Goal: Check status: Check status

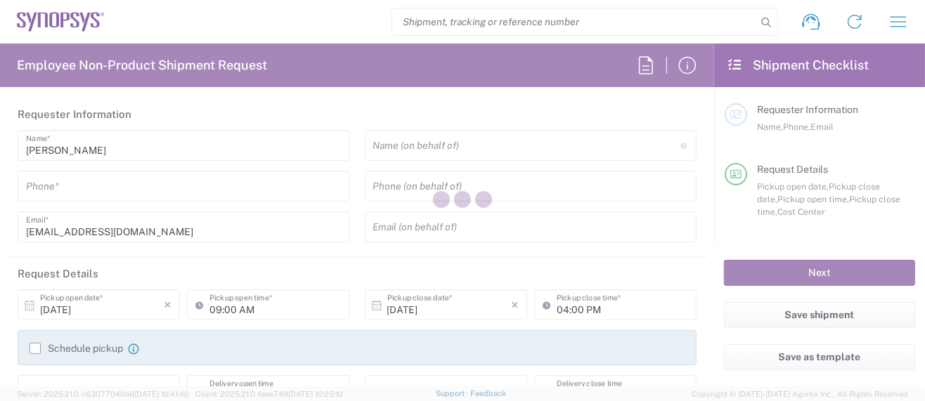
type input "Department"
type input "Delivered at Place"
type input "US01, SG, MSIP2, R&D 510464"
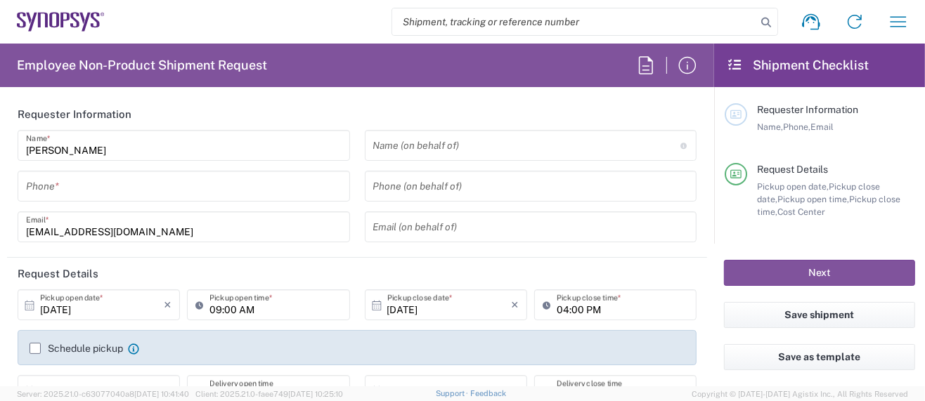
type input "[GEOGRAPHIC_DATA]"
type input "[US_STATE]"
type input "[GEOGRAPHIC_DATA]"
type input "Hillsboro US03"
click at [900, 15] on icon "button" at bounding box center [898, 22] width 22 height 22
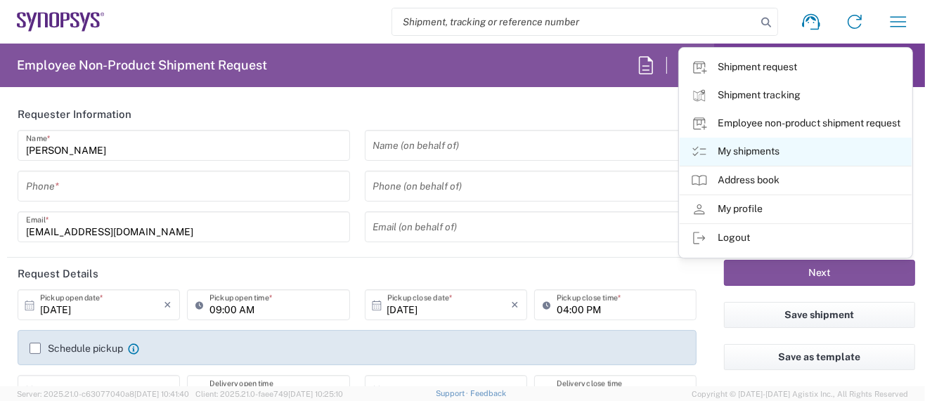
click at [747, 150] on link "My shipments" at bounding box center [796, 152] width 232 height 28
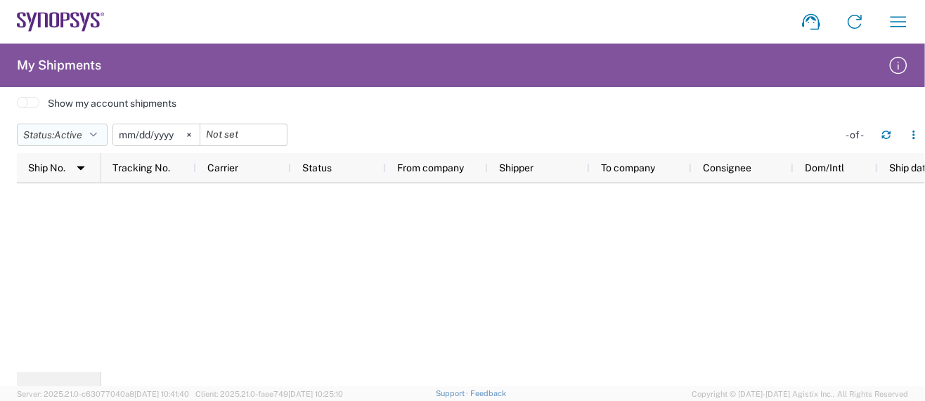
click at [97, 130] on icon "button" at bounding box center [93, 135] width 7 height 10
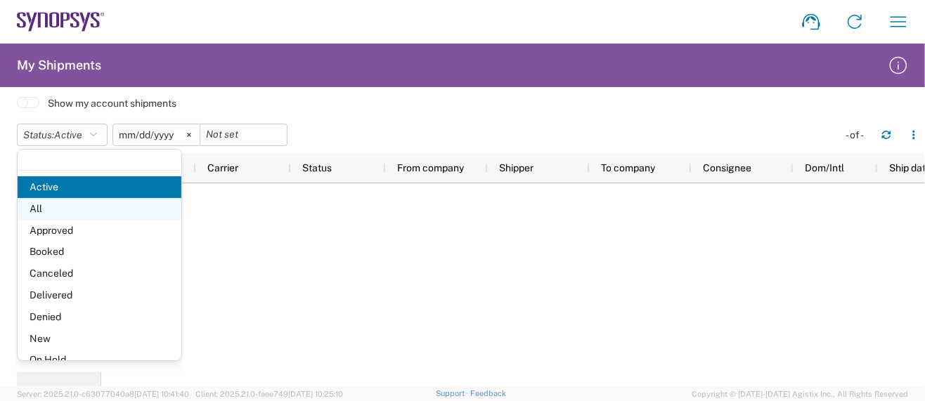
click at [46, 214] on span "All" at bounding box center [100, 209] width 164 height 22
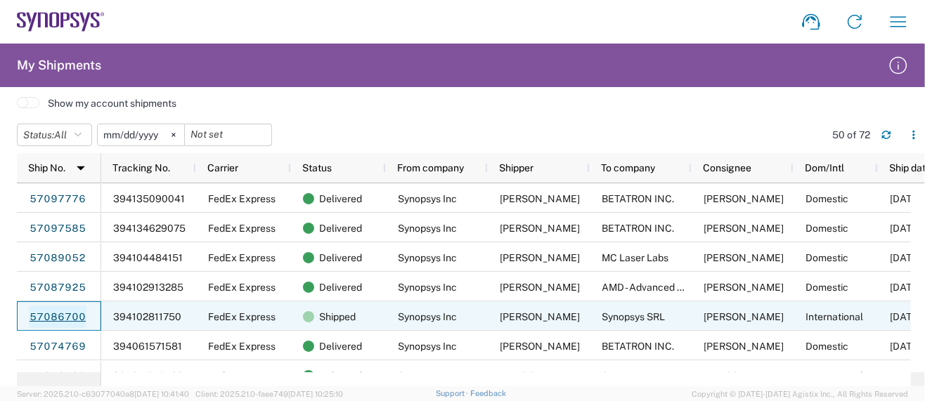
click at [63, 316] on link "57086700" at bounding box center [58, 317] width 58 height 22
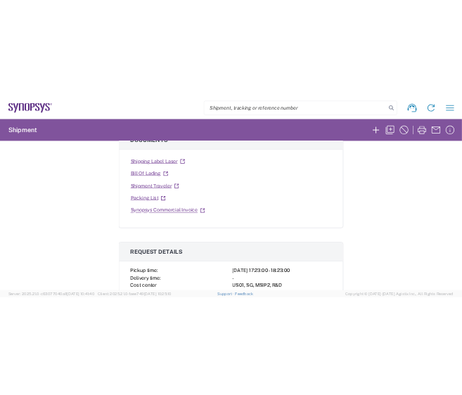
scroll to position [280, 0]
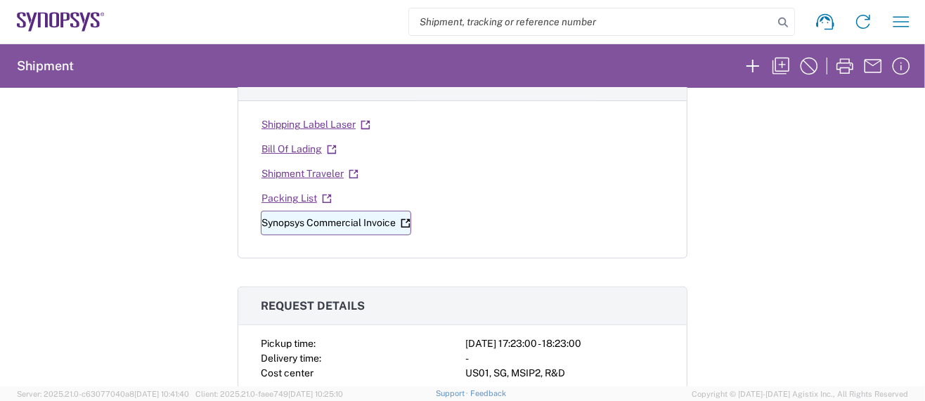
click at [314, 218] on link "Synopsys Commercial Invoice" at bounding box center [336, 223] width 150 height 25
